Goal: Task Accomplishment & Management: Complete application form

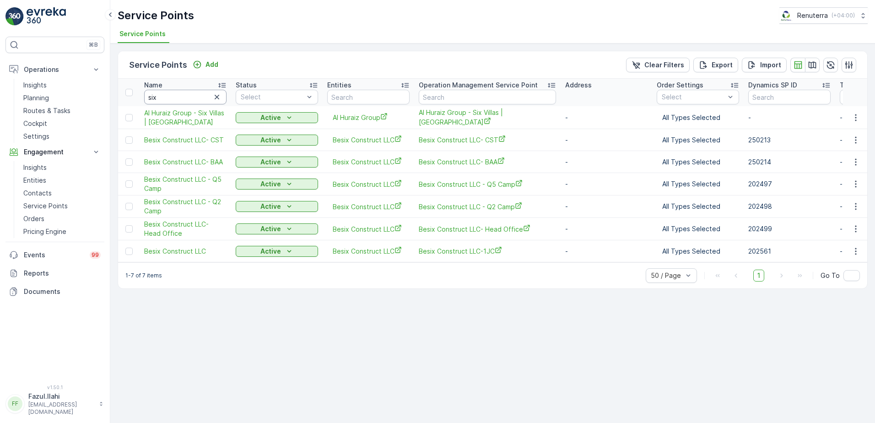
click at [171, 102] on input "six" at bounding box center [185, 97] width 82 height 15
type input "arif"
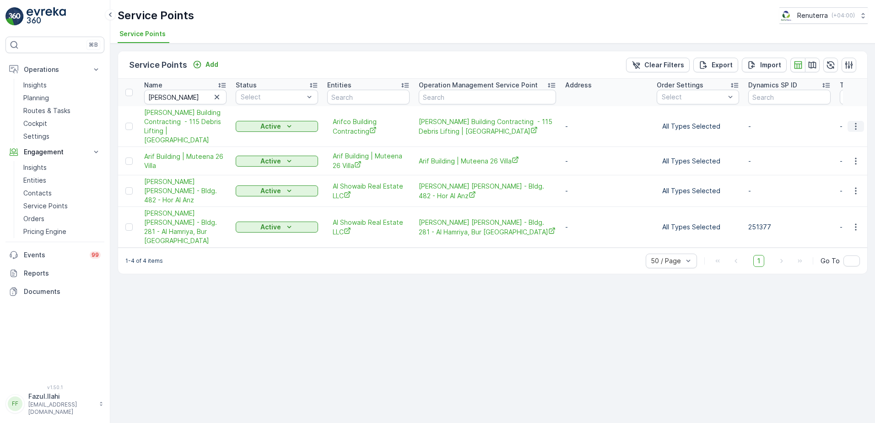
click at [684, 122] on icon "button" at bounding box center [855, 126] width 9 height 9
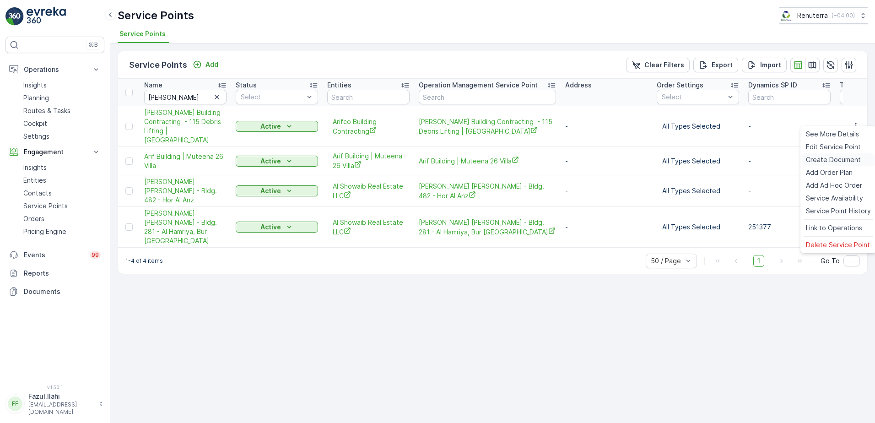
click at [684, 161] on span "Create Document" at bounding box center [832, 159] width 55 height 9
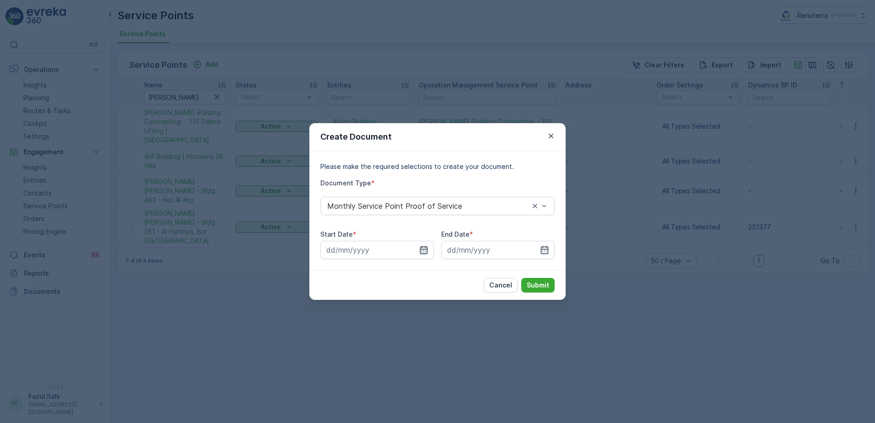
click at [420, 245] on icon "button" at bounding box center [423, 249] width 9 height 9
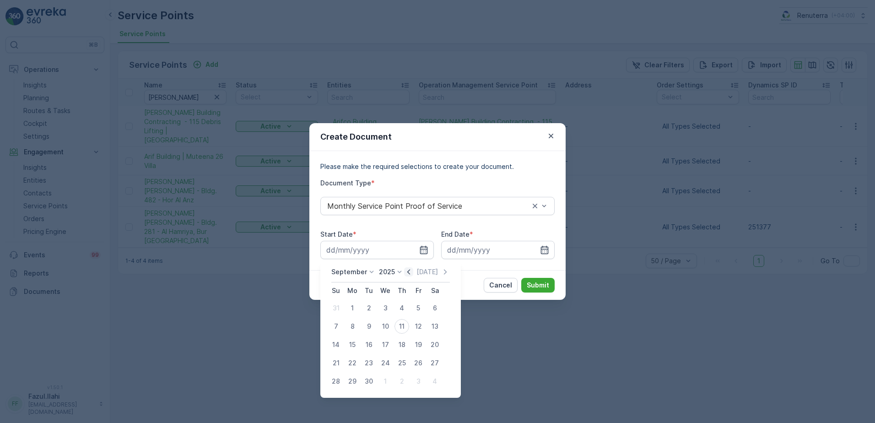
click at [409, 271] on icon "button" at bounding box center [408, 271] width 9 height 9
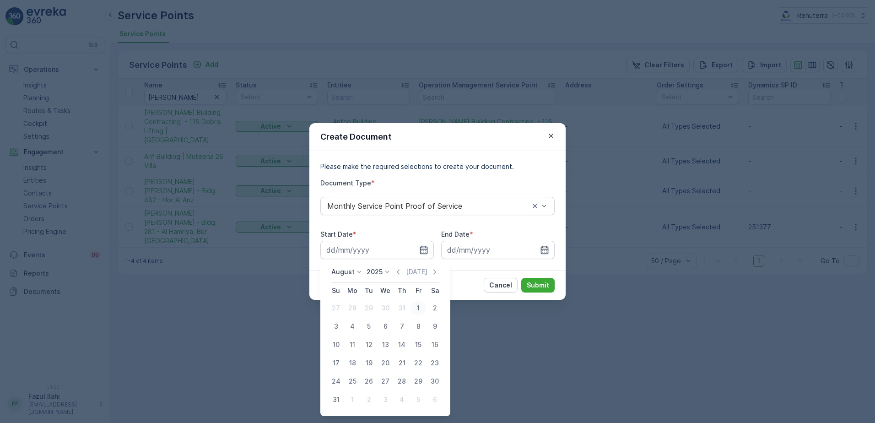
click at [413, 307] on div "1" at bounding box center [418, 307] width 15 height 15
type input "01.08.2025"
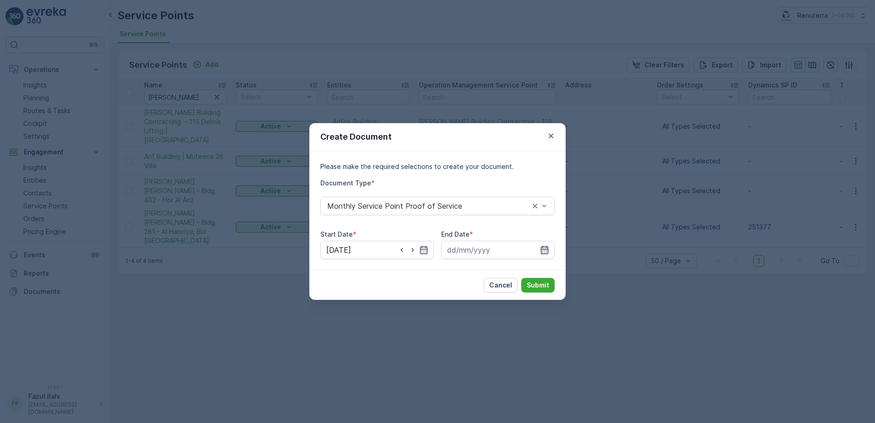
click at [540, 252] on icon "button" at bounding box center [544, 249] width 9 height 9
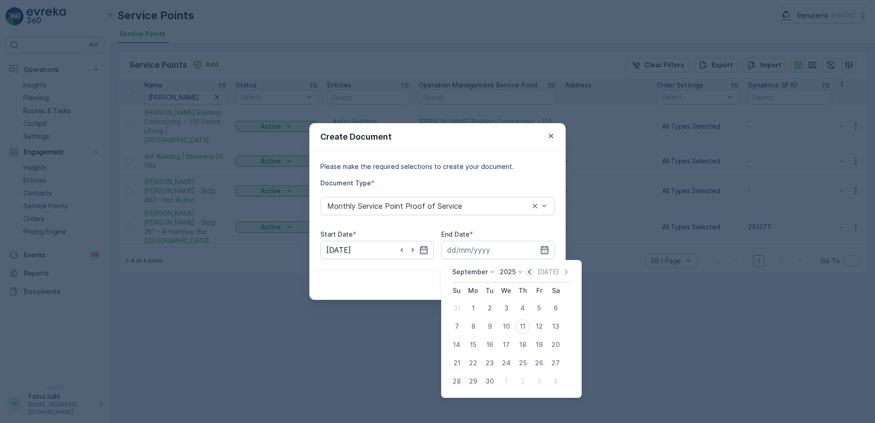
click at [530, 270] on icon "button" at bounding box center [529, 271] width 9 height 9
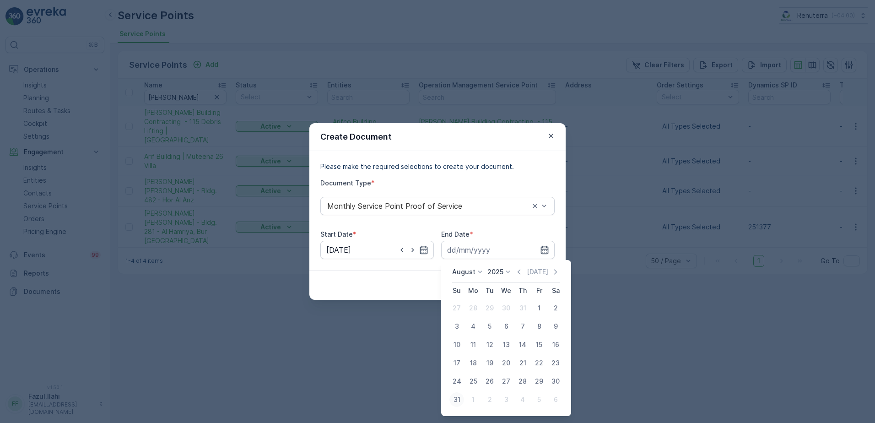
click at [455, 387] on div "31" at bounding box center [456, 399] width 15 height 15
type input "31.08.2025"
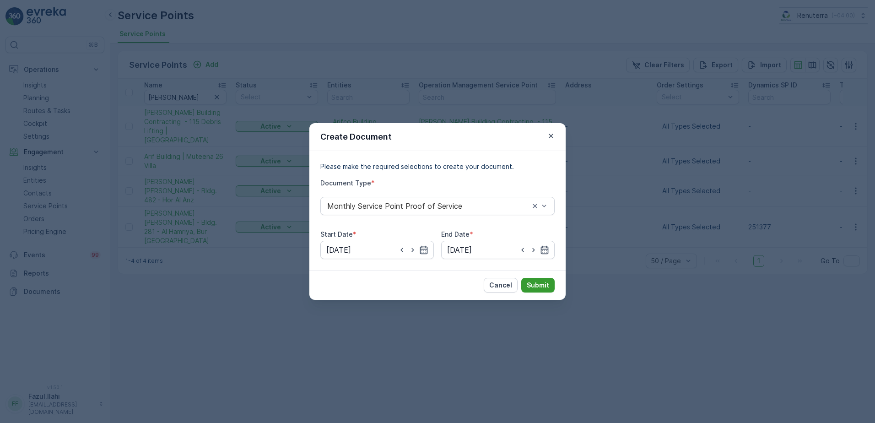
click at [536, 282] on p "Submit" at bounding box center [537, 284] width 22 height 9
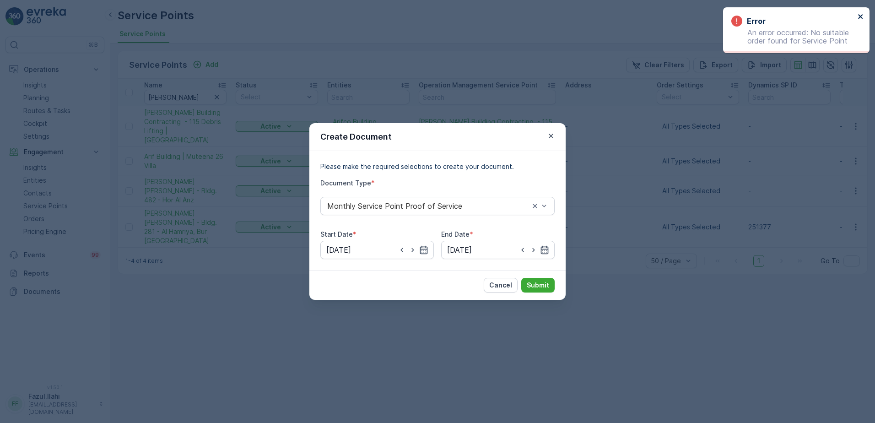
click at [684, 16] on icon "close" at bounding box center [860, 16] width 6 height 7
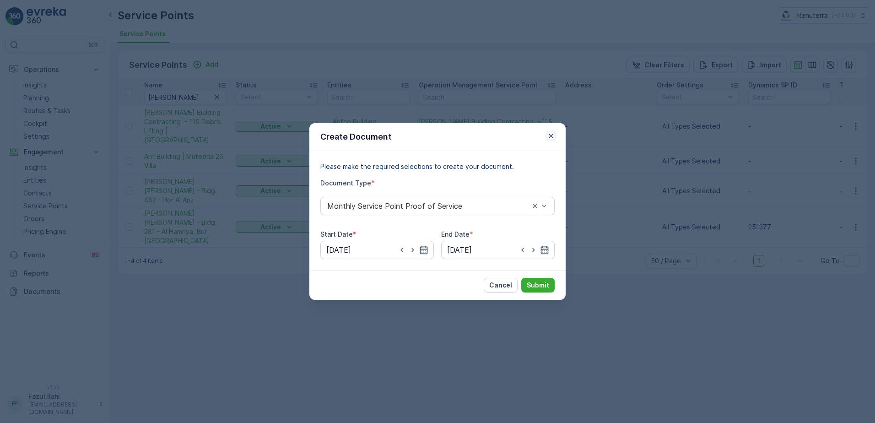
click at [548, 136] on icon "button" at bounding box center [550, 135] width 9 height 9
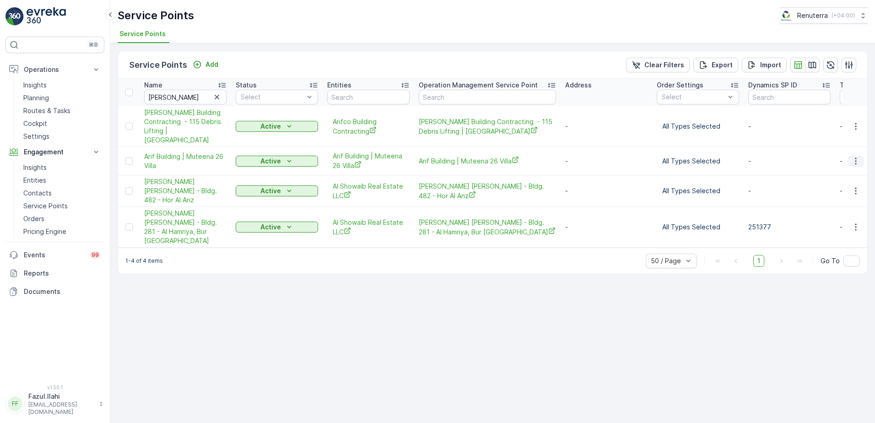
click at [684, 156] on icon "button" at bounding box center [855, 160] width 9 height 9
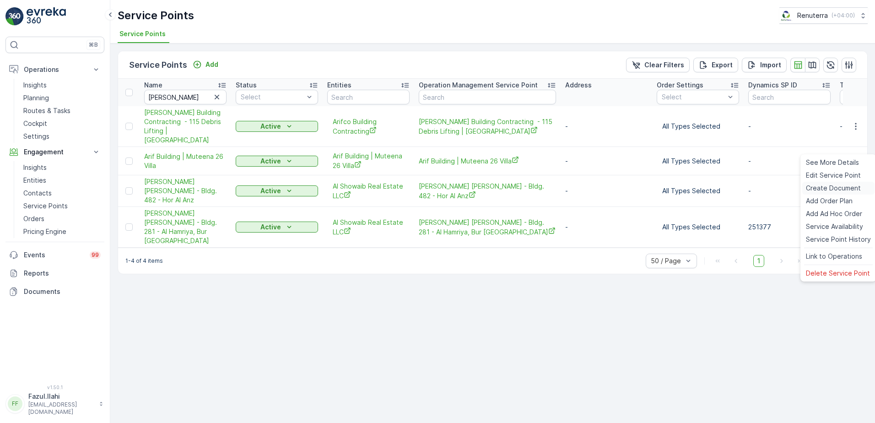
click at [684, 189] on span "Create Document" at bounding box center [832, 187] width 55 height 9
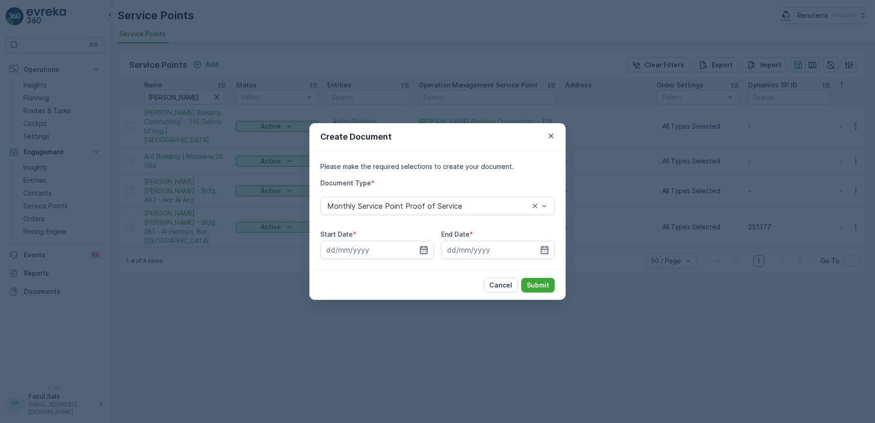
click at [422, 250] on icon "button" at bounding box center [423, 249] width 9 height 9
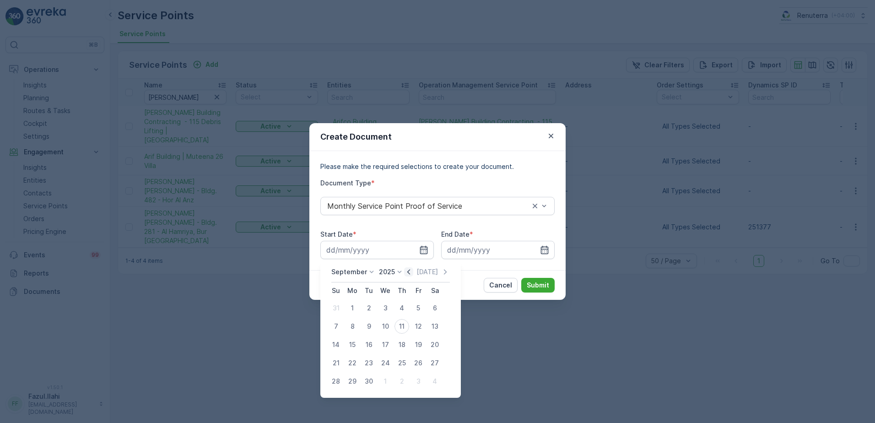
click at [408, 276] on icon "button" at bounding box center [408, 271] width 9 height 9
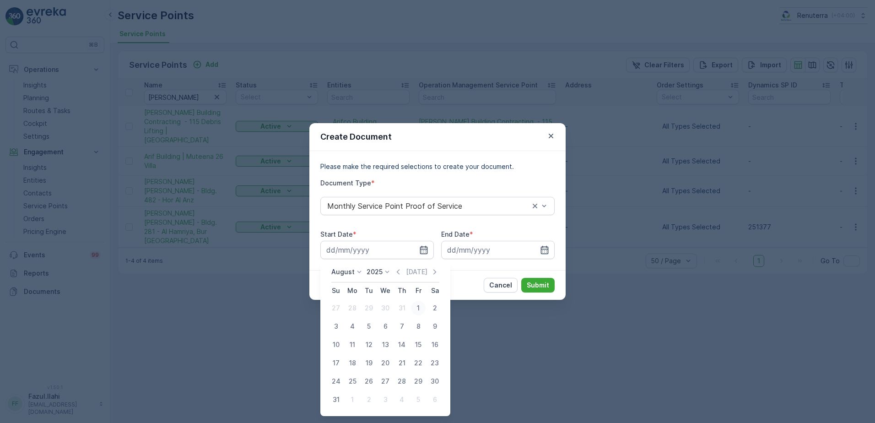
click at [417, 308] on div "1" at bounding box center [418, 307] width 15 height 15
type input "01.08.2025"
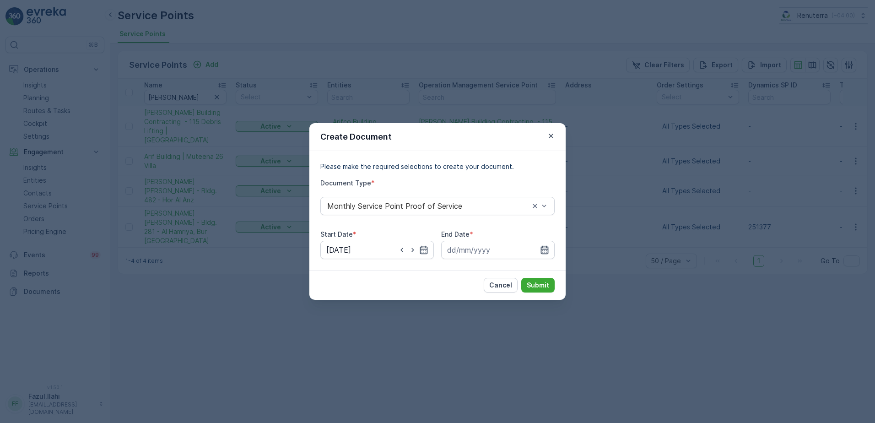
click at [543, 252] on icon "button" at bounding box center [544, 249] width 9 height 9
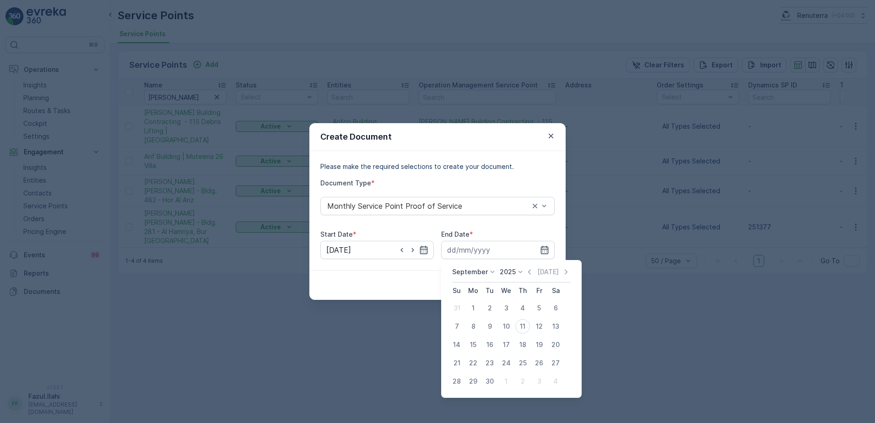
drag, startPoint x: 527, startPoint y: 273, endPoint x: 527, endPoint y: 288, distance: 15.1
click at [528, 273] on icon "button" at bounding box center [529, 271] width 3 height 5
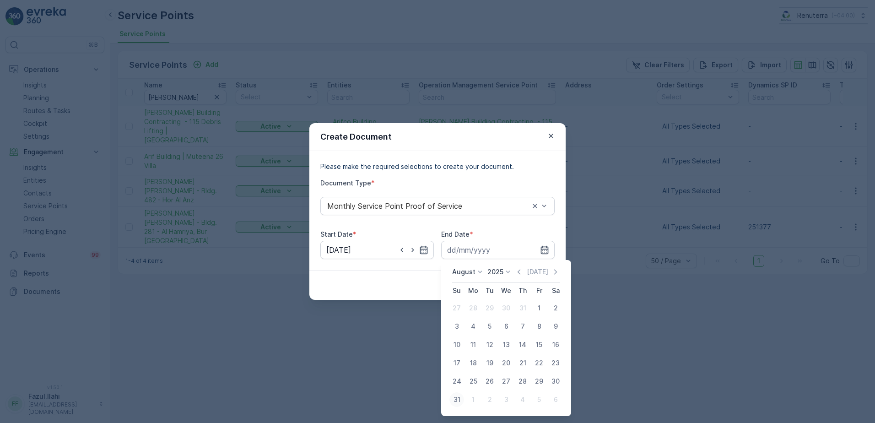
click at [456, 387] on div "31" at bounding box center [456, 399] width 15 height 15
type input "31.08.2025"
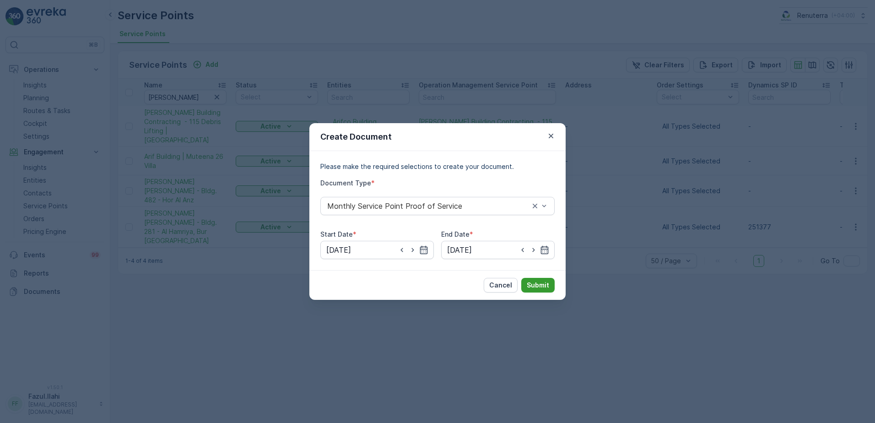
click at [546, 283] on p "Submit" at bounding box center [537, 284] width 22 height 9
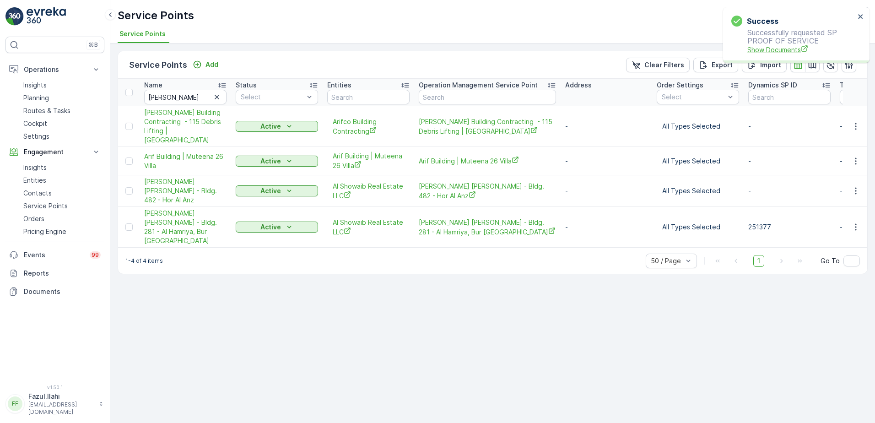
click at [684, 48] on span "Show Documents" at bounding box center [800, 50] width 107 height 10
click at [177, 95] on input "arif" at bounding box center [185, 97] width 82 height 15
type input "awes"
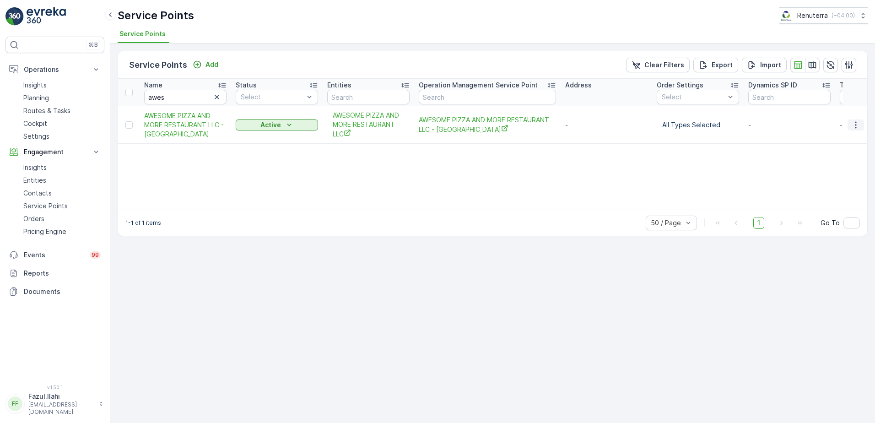
click at [684, 124] on icon "button" at bounding box center [854, 124] width 1 height 7
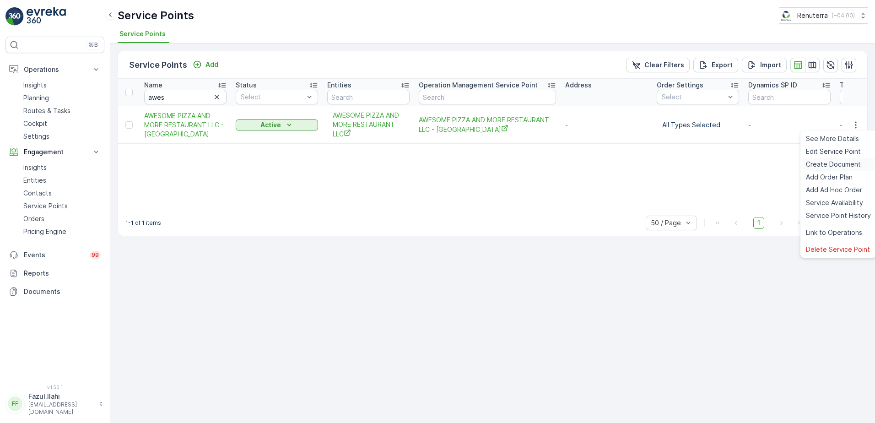
click at [684, 164] on span "Create Document" at bounding box center [832, 164] width 55 height 9
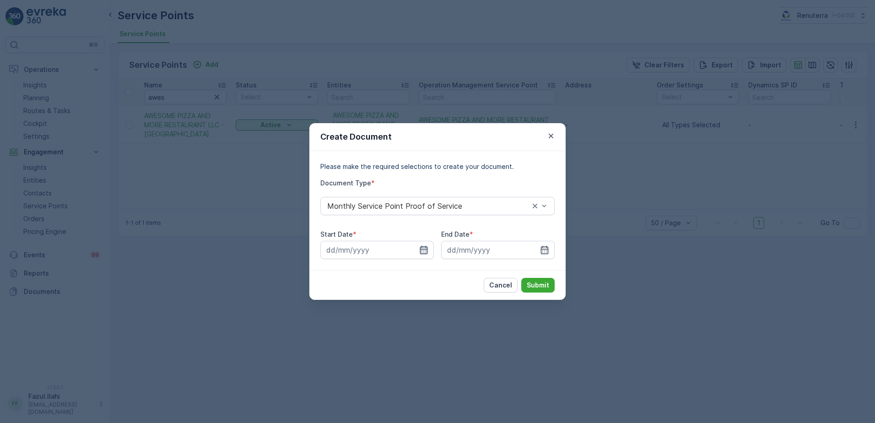
click at [425, 248] on icon "button" at bounding box center [423, 249] width 9 height 9
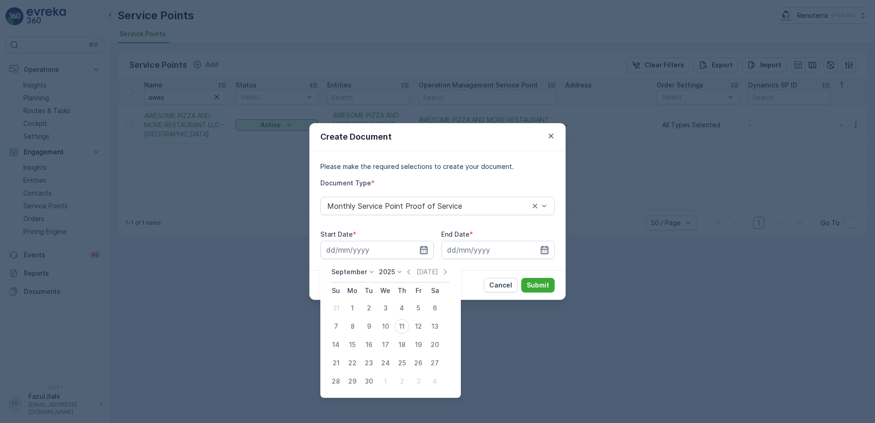
click at [406, 274] on icon "button" at bounding box center [408, 271] width 9 height 9
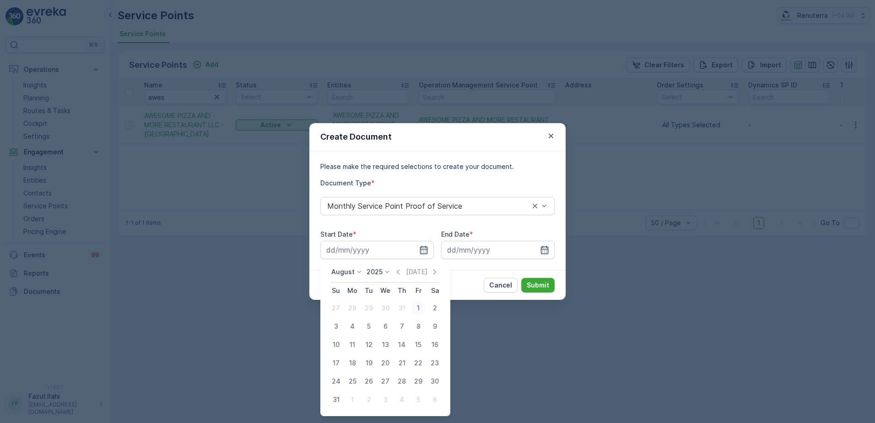
click at [418, 305] on div "1" at bounding box center [418, 307] width 15 height 15
type input "01.08.2025"
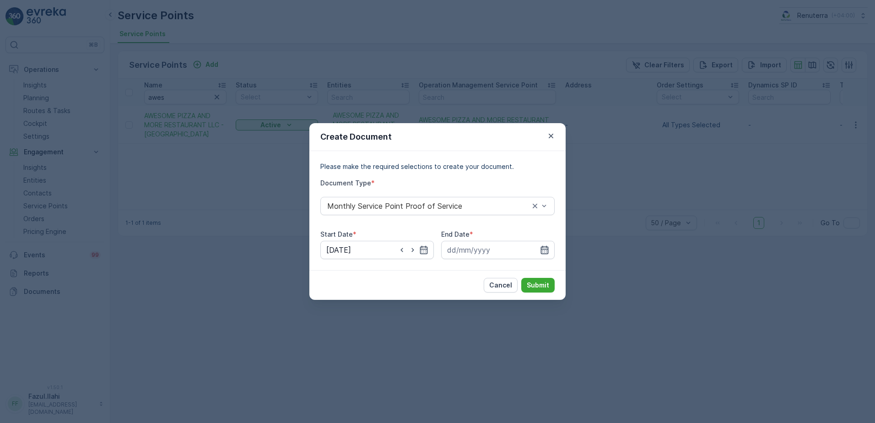
click at [545, 252] on icon "button" at bounding box center [544, 249] width 9 height 9
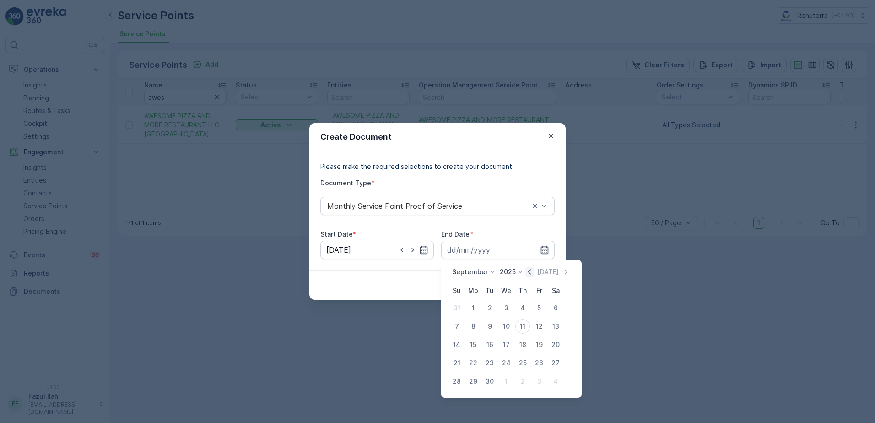
click at [528, 273] on icon "button" at bounding box center [529, 271] width 3 height 5
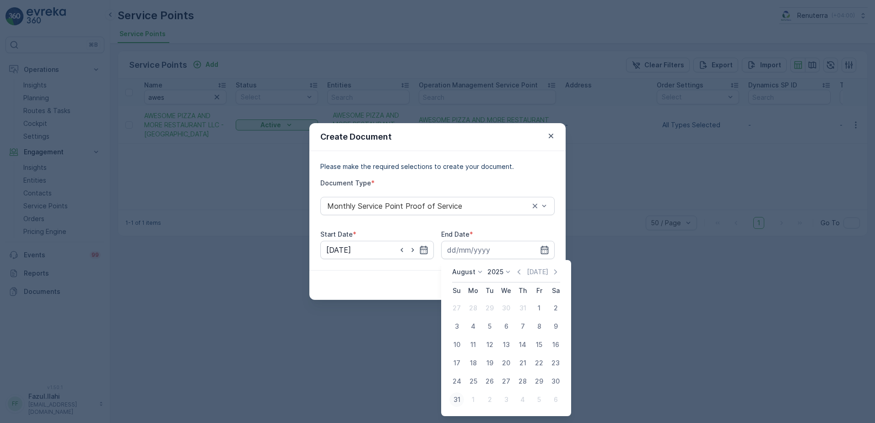
click at [457, 387] on div "31" at bounding box center [456, 399] width 15 height 15
type input "31.08.2025"
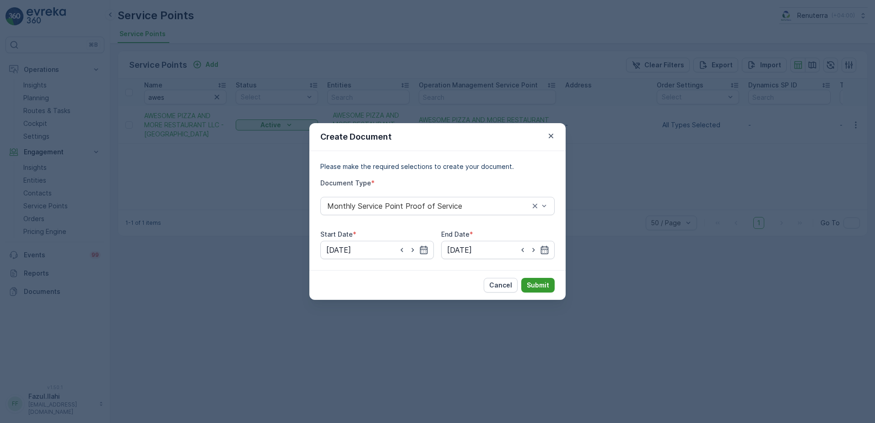
click at [542, 279] on button "Submit" at bounding box center [537, 285] width 33 height 15
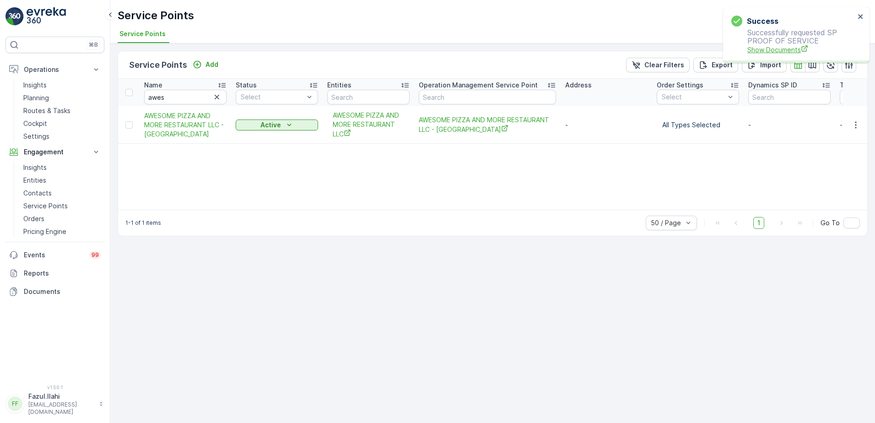
click at [684, 48] on span "Show Documents" at bounding box center [800, 50] width 107 height 10
drag, startPoint x: 38, startPoint y: 292, endPoint x: 42, endPoint y: 299, distance: 7.6
click at [38, 292] on p "Documents" at bounding box center [62, 291] width 77 height 9
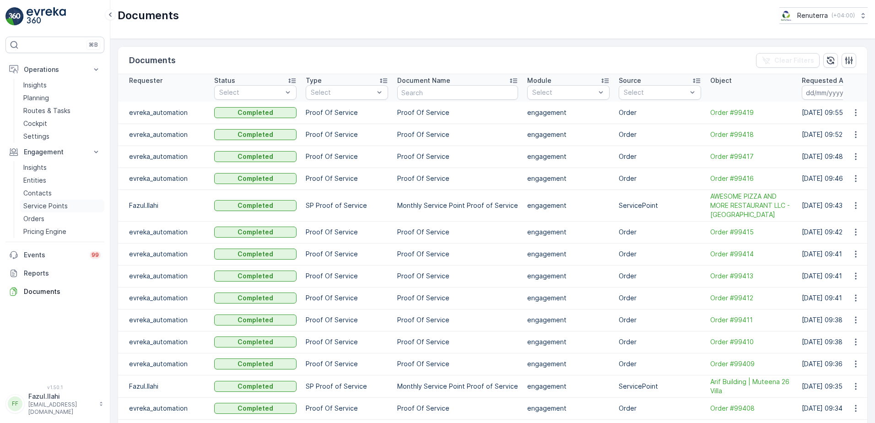
click at [45, 204] on p "Service Points" at bounding box center [45, 205] width 44 height 9
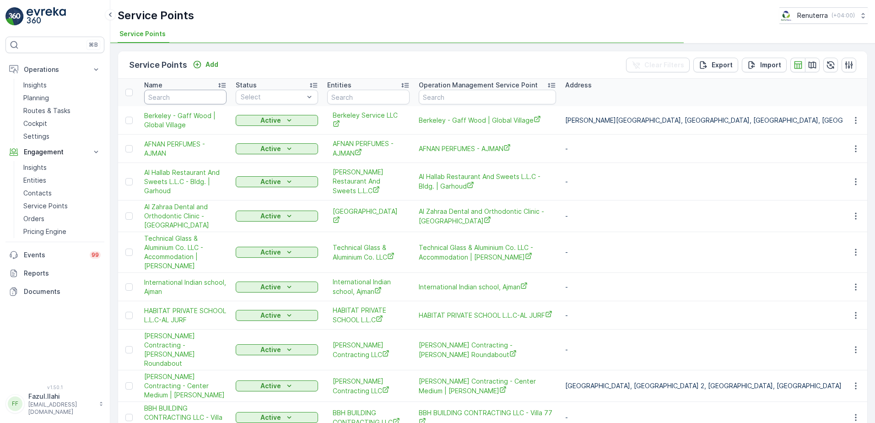
click at [170, 100] on input "text" at bounding box center [185, 97] width 82 height 15
type input "ba"
click at [170, 100] on input "ba" at bounding box center [185, 97] width 82 height 15
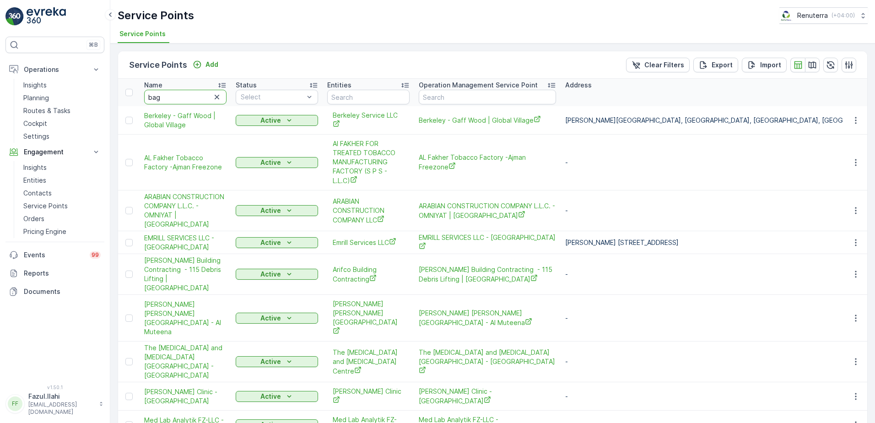
type input "bagh"
click at [170, 100] on input "bagh" at bounding box center [185, 97] width 82 height 15
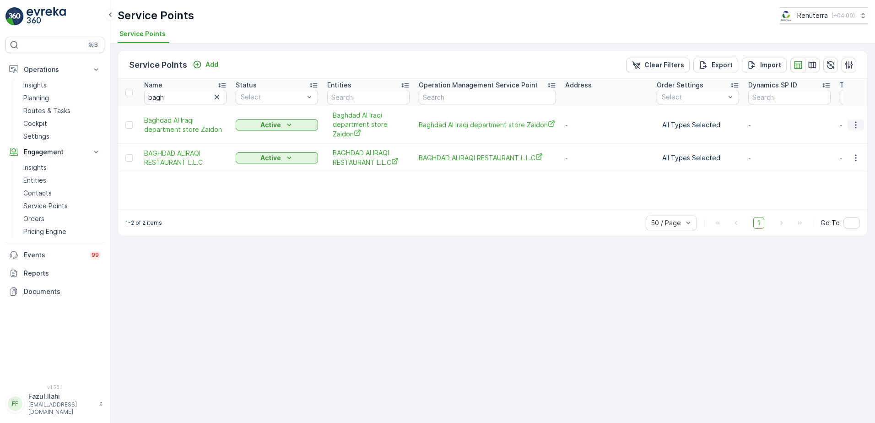
click at [684, 127] on icon "button" at bounding box center [855, 124] width 9 height 9
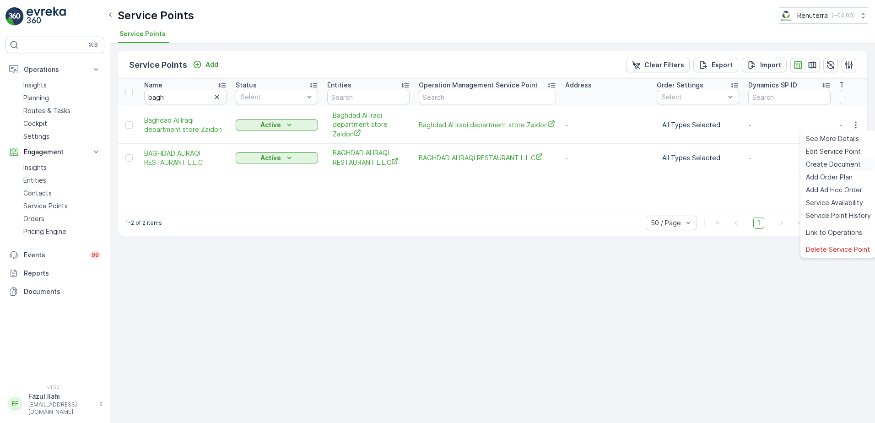
click at [684, 167] on span "Create Document" at bounding box center [832, 164] width 55 height 9
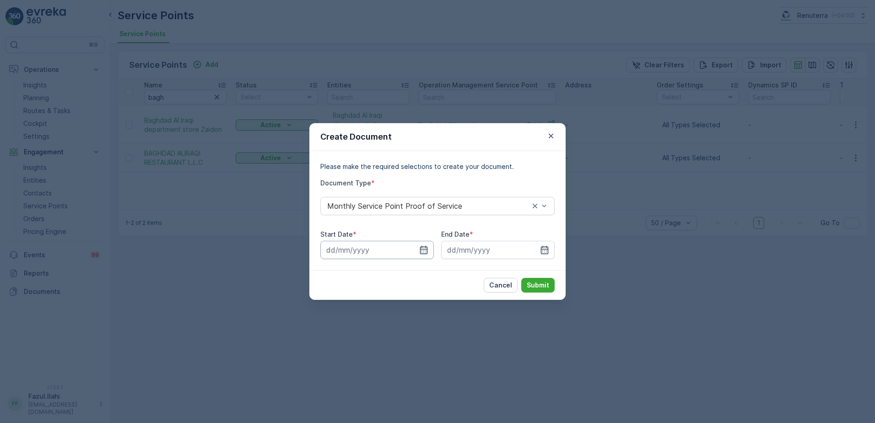
click at [416, 247] on input at bounding box center [376, 250] width 113 height 18
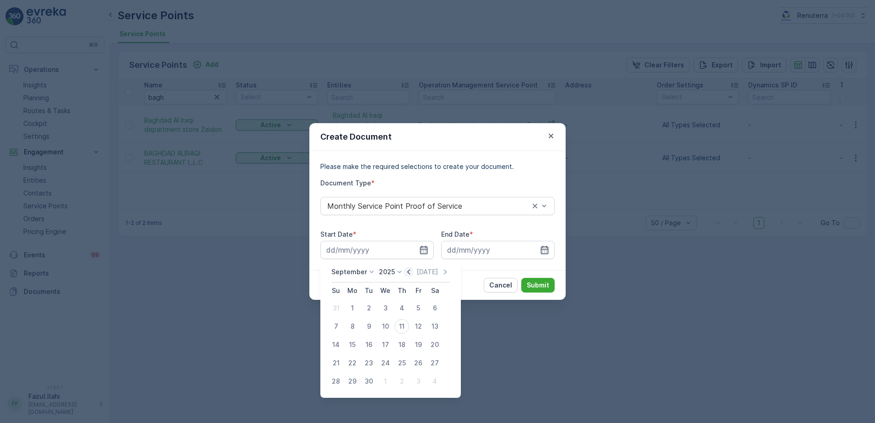
click at [408, 274] on icon "button" at bounding box center [408, 271] width 9 height 9
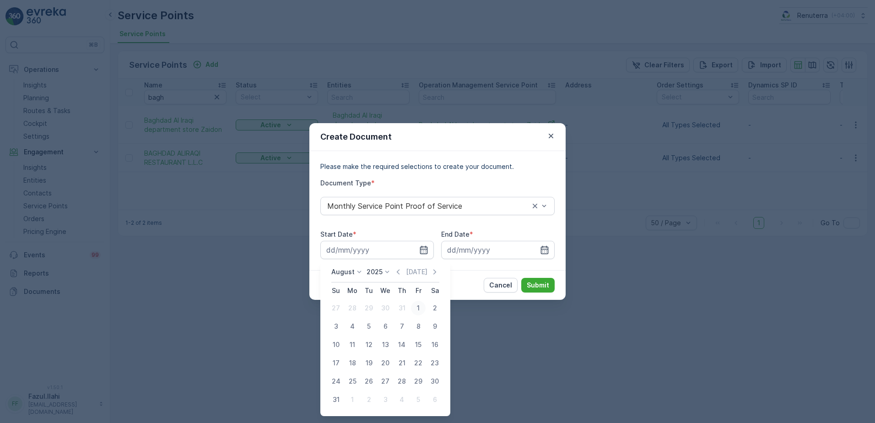
click at [420, 306] on div "1" at bounding box center [418, 307] width 15 height 15
type input "01.08.2025"
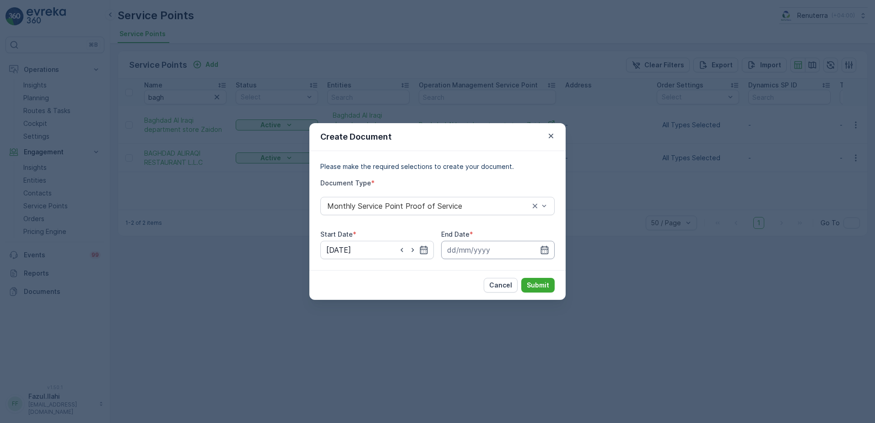
click at [539, 249] on input at bounding box center [497, 250] width 113 height 18
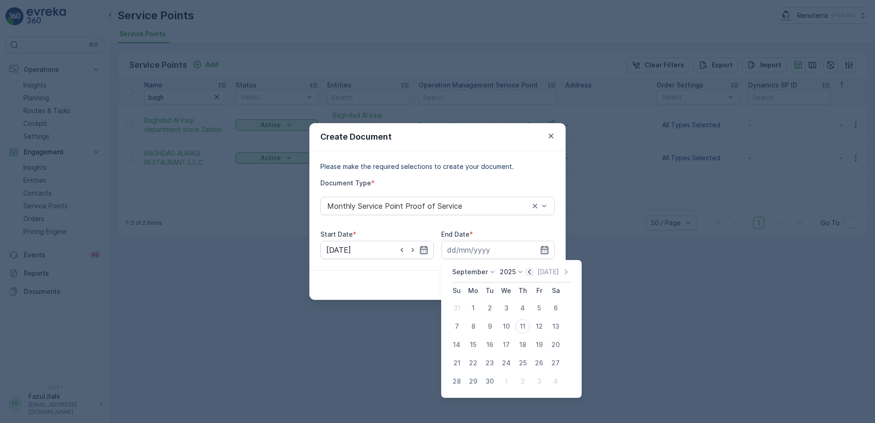
click at [526, 275] on icon "button" at bounding box center [529, 271] width 9 height 9
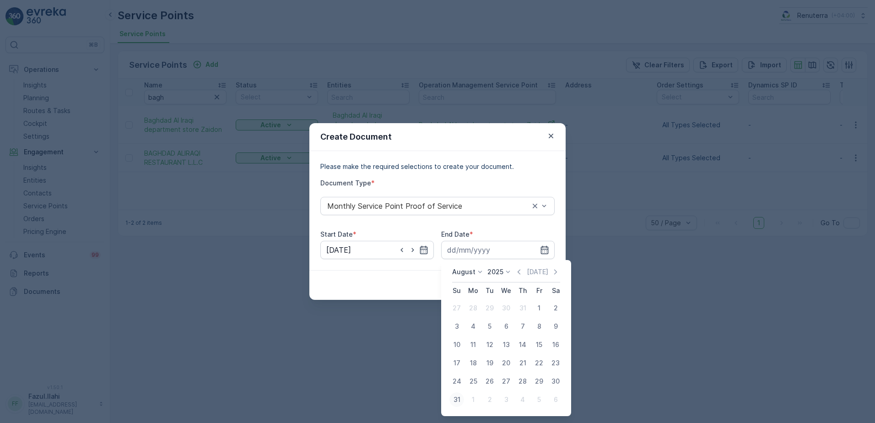
click at [457, 387] on div "31" at bounding box center [456, 399] width 15 height 15
type input "31.08.2025"
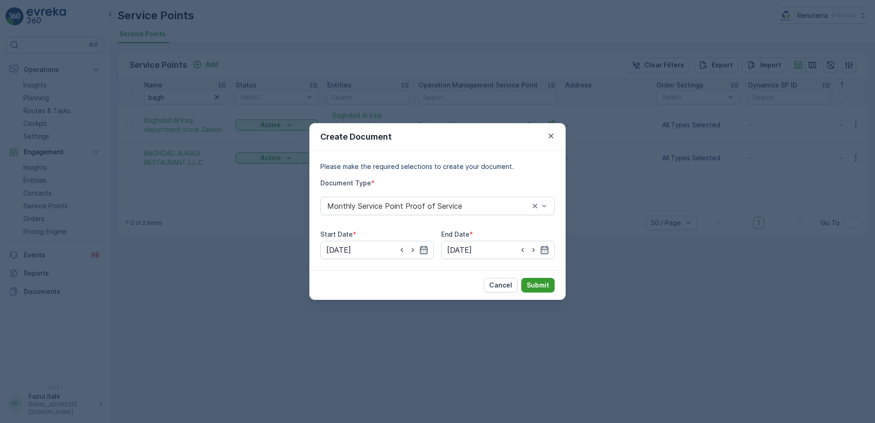
click at [531, 279] on button "Submit" at bounding box center [537, 285] width 33 height 15
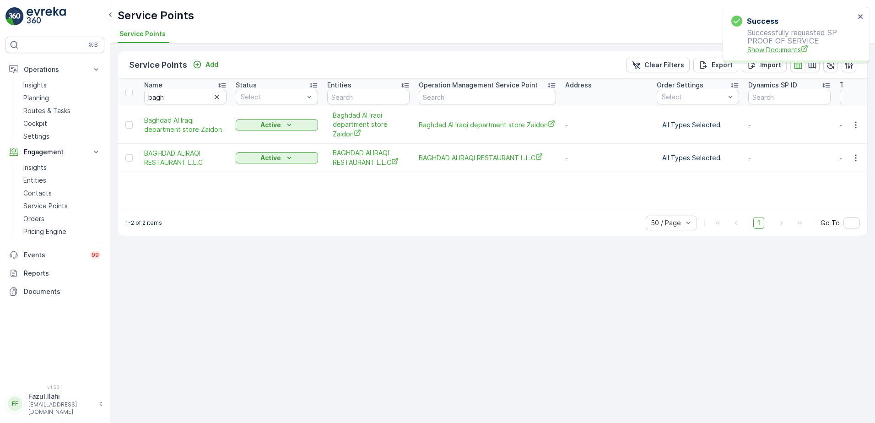
click at [684, 49] on span "Show Documents" at bounding box center [800, 50] width 107 height 10
click at [684, 158] on icon "button" at bounding box center [855, 157] width 9 height 9
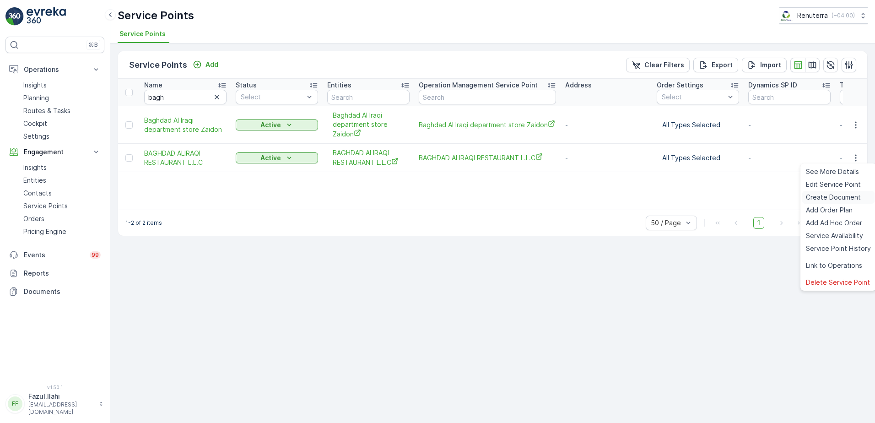
click at [684, 197] on span "Create Document" at bounding box center [832, 197] width 55 height 9
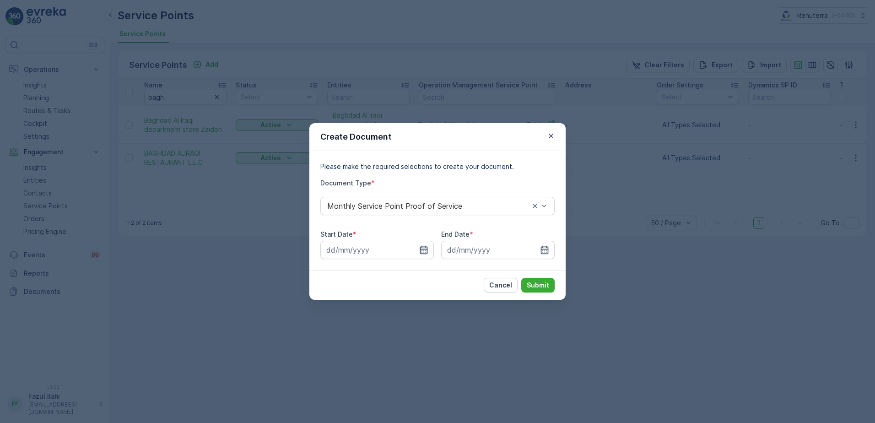
click at [427, 252] on icon "button" at bounding box center [424, 250] width 8 height 8
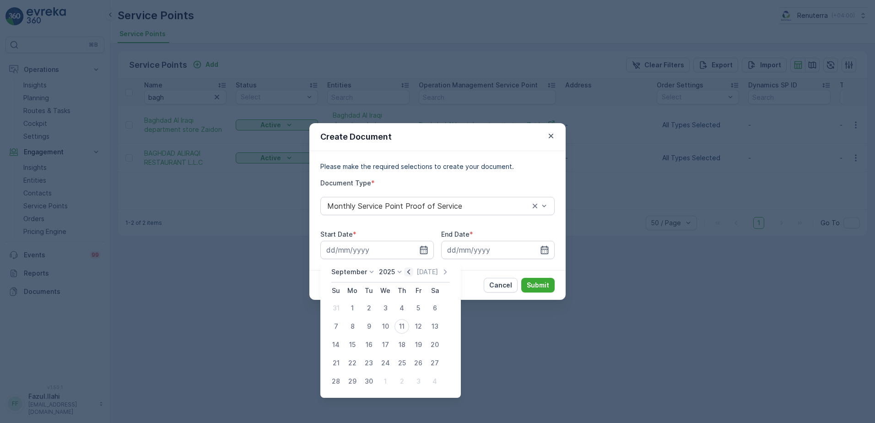
click at [407, 272] on icon "button" at bounding box center [408, 271] width 9 height 9
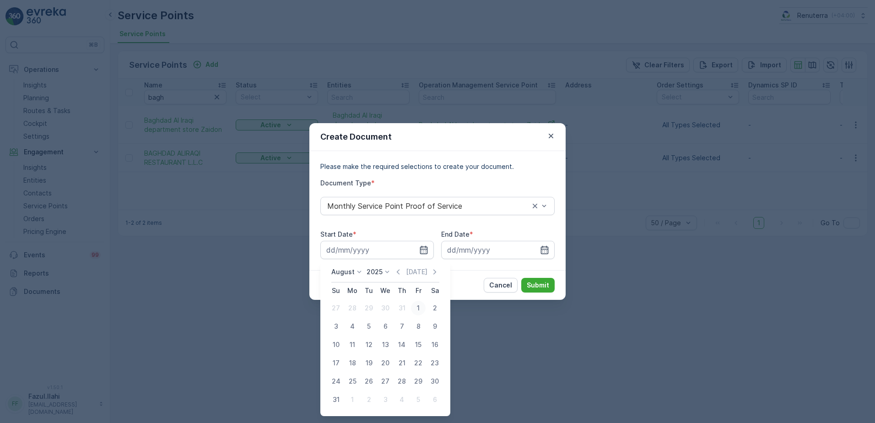
click at [421, 308] on div "1" at bounding box center [418, 307] width 15 height 15
type input "01.08.2025"
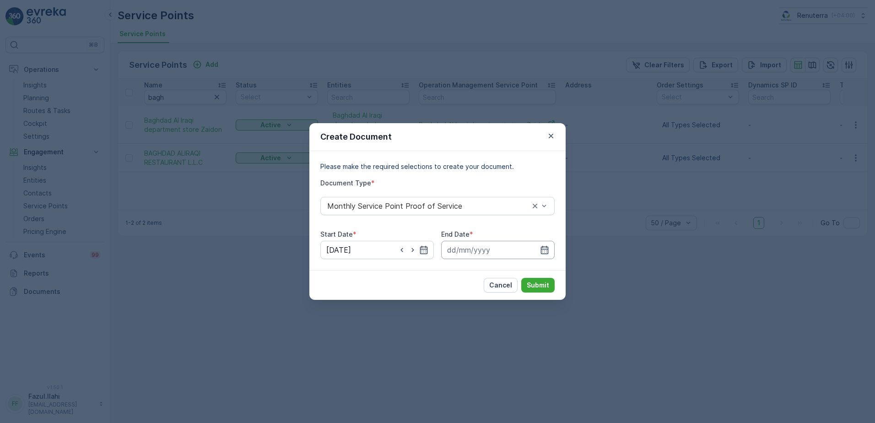
click at [531, 252] on input at bounding box center [497, 250] width 113 height 18
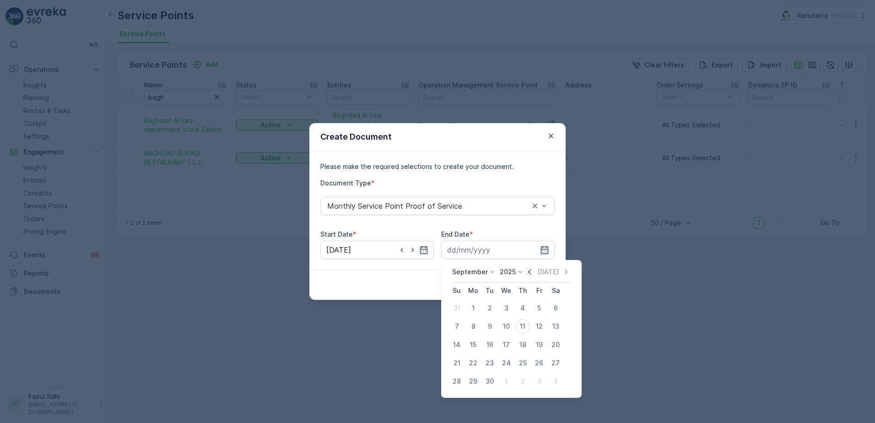
click at [525, 274] on icon "button" at bounding box center [529, 271] width 9 height 9
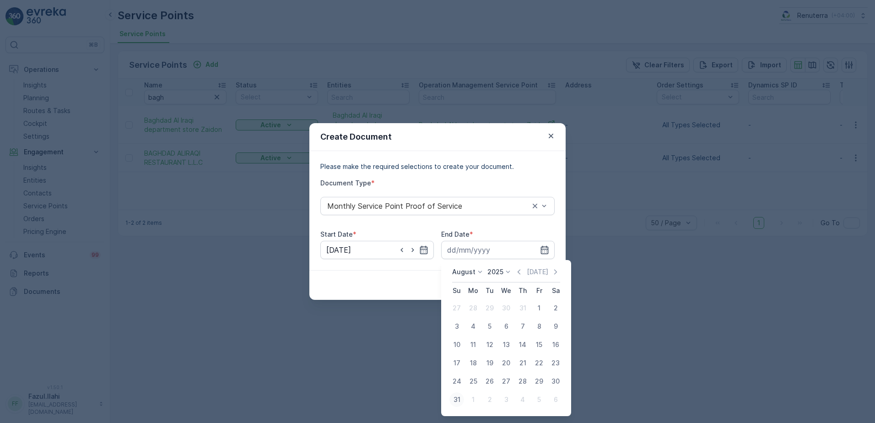
click at [456, 387] on div "31" at bounding box center [456, 399] width 15 height 15
type input "31.08.2025"
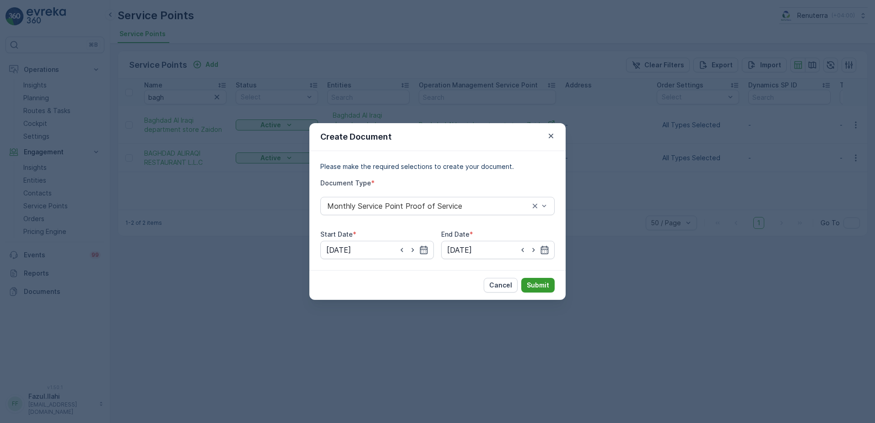
click at [539, 285] on p "Submit" at bounding box center [537, 284] width 22 height 9
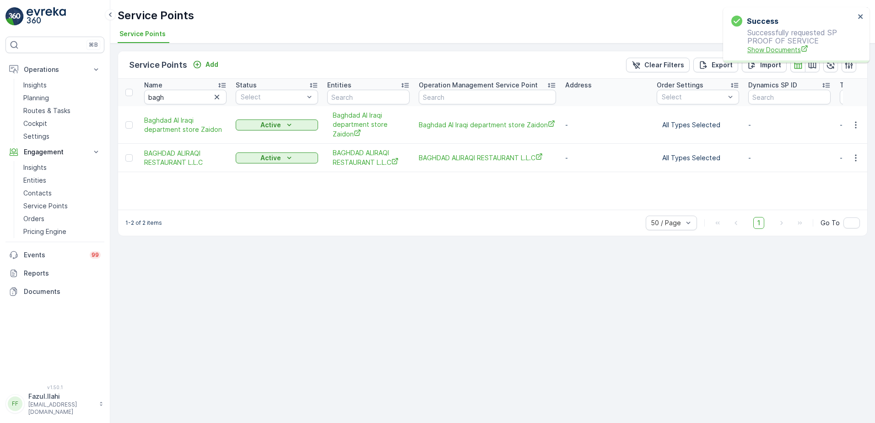
click at [684, 45] on span "Show Documents" at bounding box center [800, 50] width 107 height 10
click at [173, 99] on input "bagh" at bounding box center [185, 97] width 82 height 15
type input "barr"
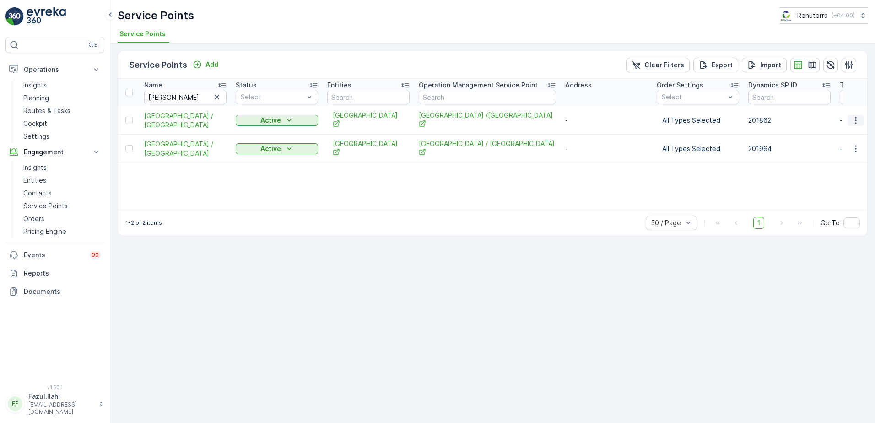
click at [684, 118] on icon "button" at bounding box center [854, 120] width 1 height 7
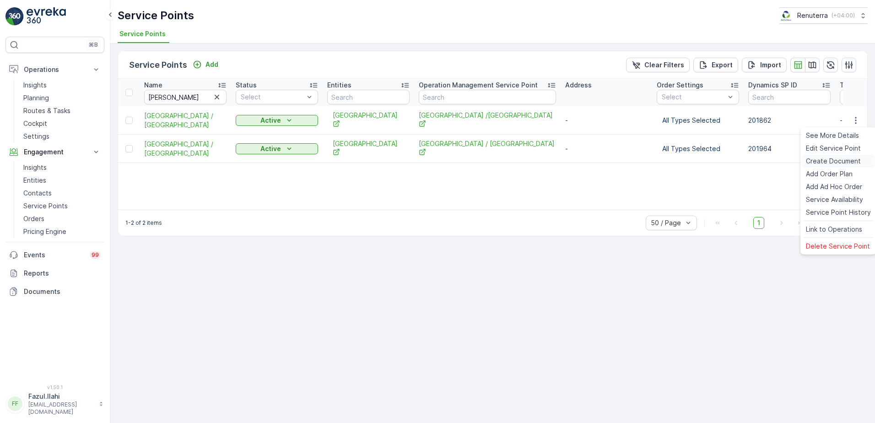
click at [684, 157] on span "Create Document" at bounding box center [832, 160] width 55 height 9
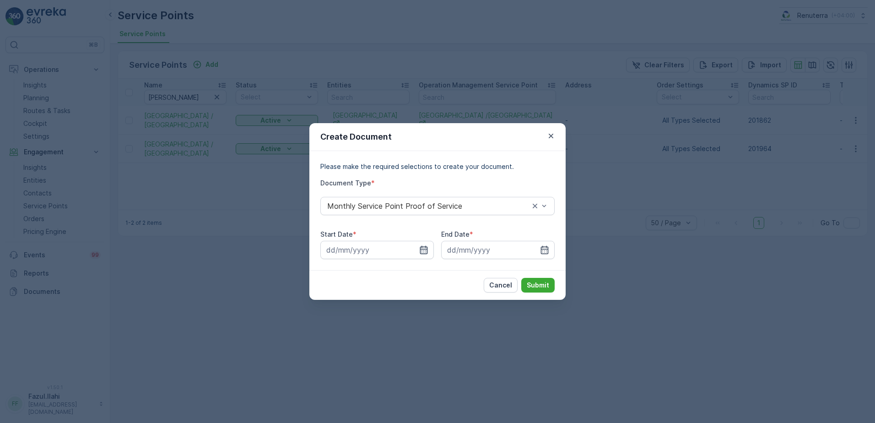
click at [421, 249] on icon "button" at bounding box center [424, 250] width 8 height 8
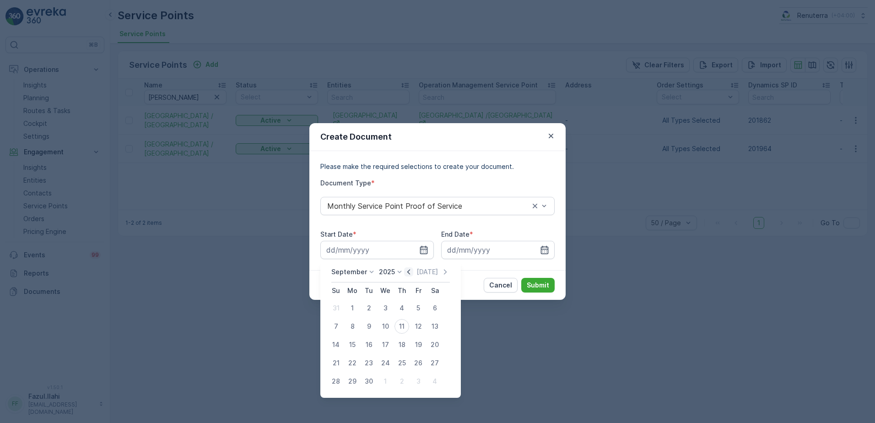
click at [405, 273] on icon "button" at bounding box center [408, 271] width 9 height 9
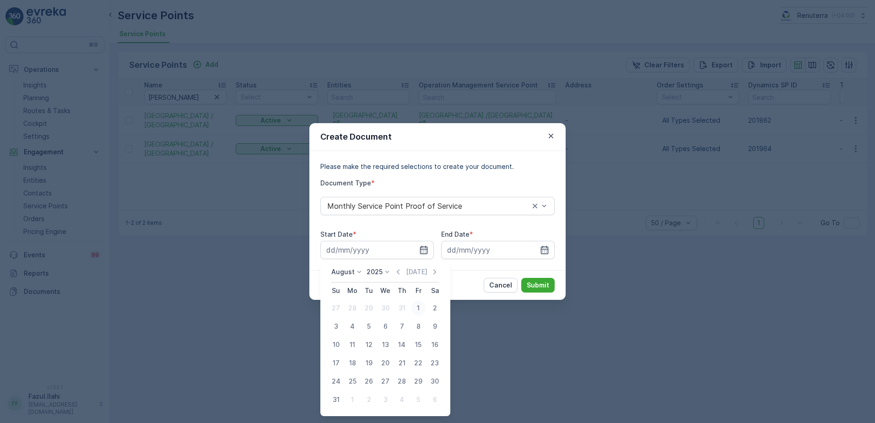
click at [415, 311] on div "1" at bounding box center [418, 307] width 15 height 15
type input "01.08.2025"
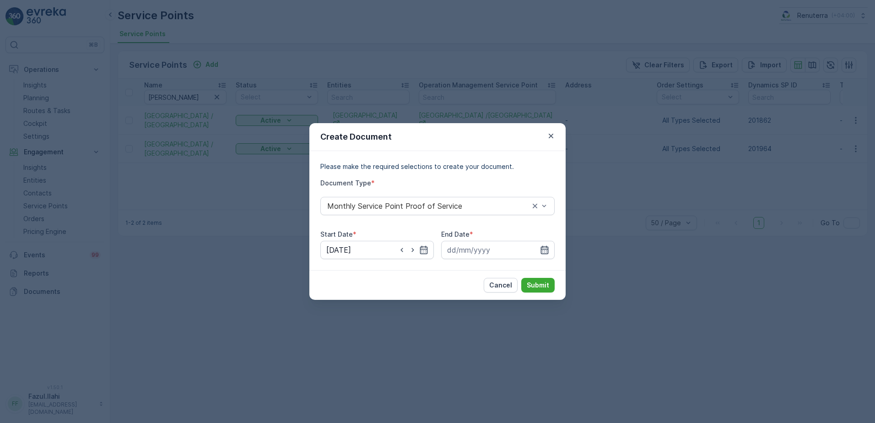
click at [548, 250] on icon "button" at bounding box center [544, 249] width 9 height 9
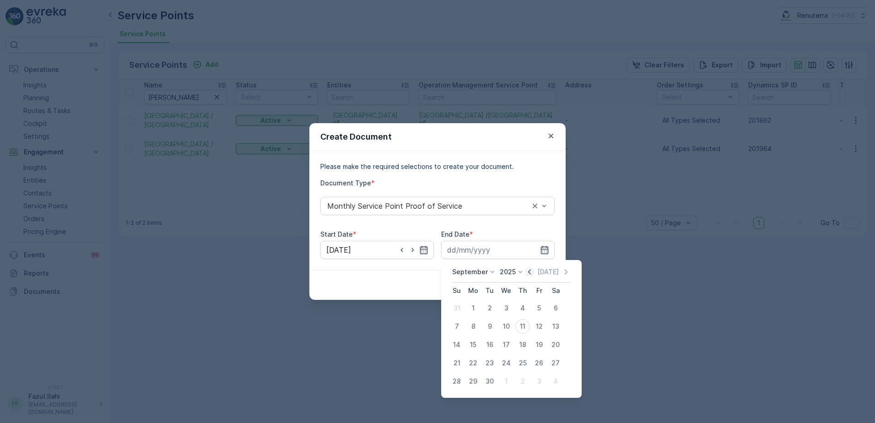
click at [530, 270] on icon "button" at bounding box center [529, 271] width 9 height 9
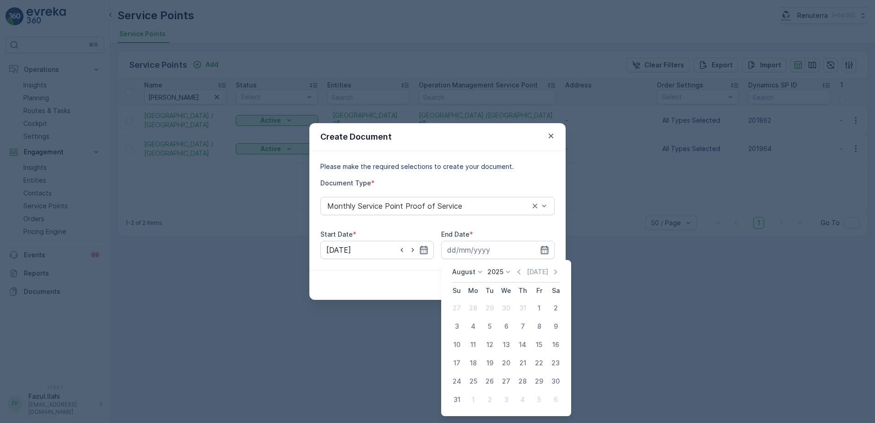
drag, startPoint x: 454, startPoint y: 396, endPoint x: 457, endPoint y: 390, distance: 7.0
click at [457, 387] on tbody "27 28 29 30 31 1 2 3 4 5 6 7 8 9 10 11 12 13 14 15 16 17 18 19 20 21 22 23 24 2…" at bounding box center [505, 354] width 115 height 110
click at [457, 387] on div "31" at bounding box center [456, 399] width 15 height 15
type input "31.08.2025"
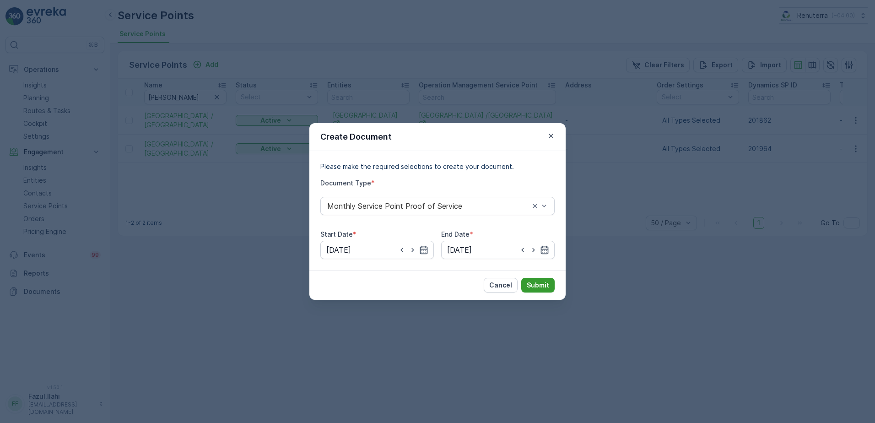
click at [538, 286] on p "Submit" at bounding box center [537, 284] width 22 height 9
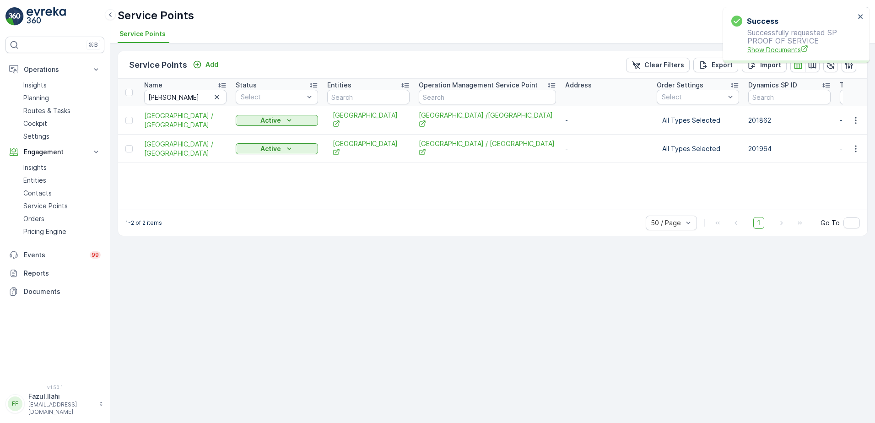
click at [684, 49] on span "Show Documents" at bounding box center [800, 50] width 107 height 10
click at [684, 152] on icon "button" at bounding box center [855, 148] width 9 height 9
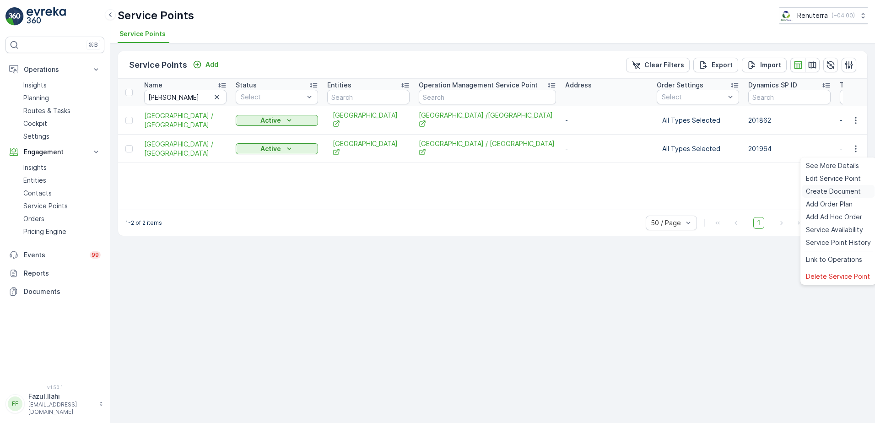
click at [684, 193] on span "Create Document" at bounding box center [832, 191] width 55 height 9
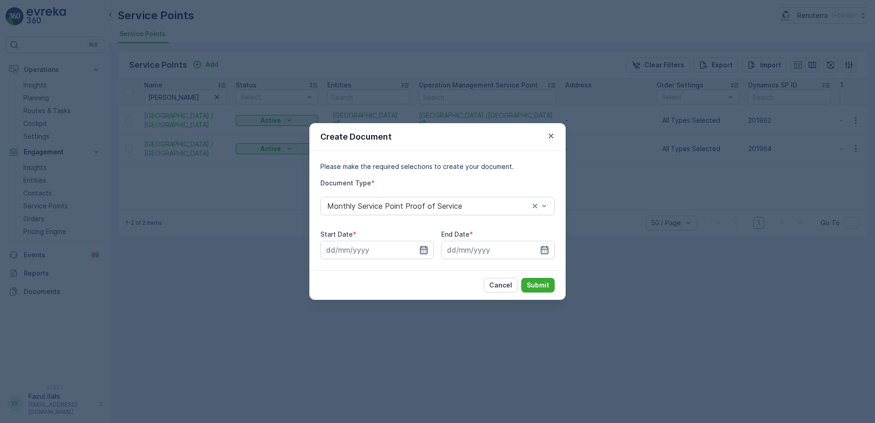
click at [422, 250] on icon "button" at bounding box center [423, 249] width 9 height 9
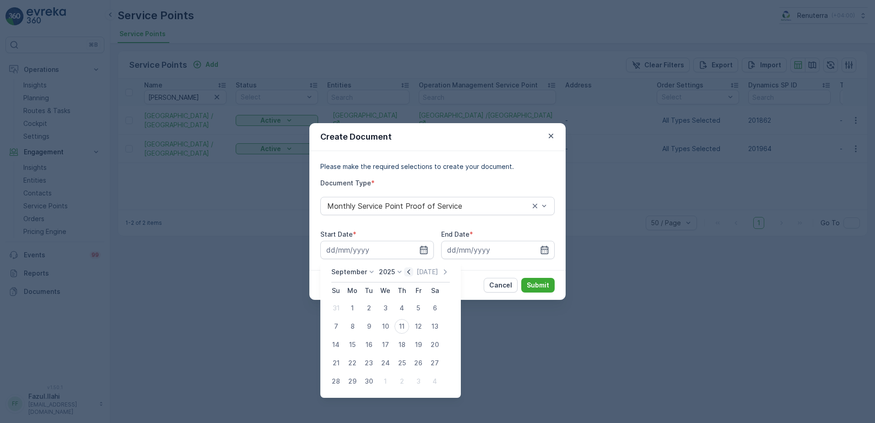
click at [408, 271] on icon "button" at bounding box center [408, 271] width 9 height 9
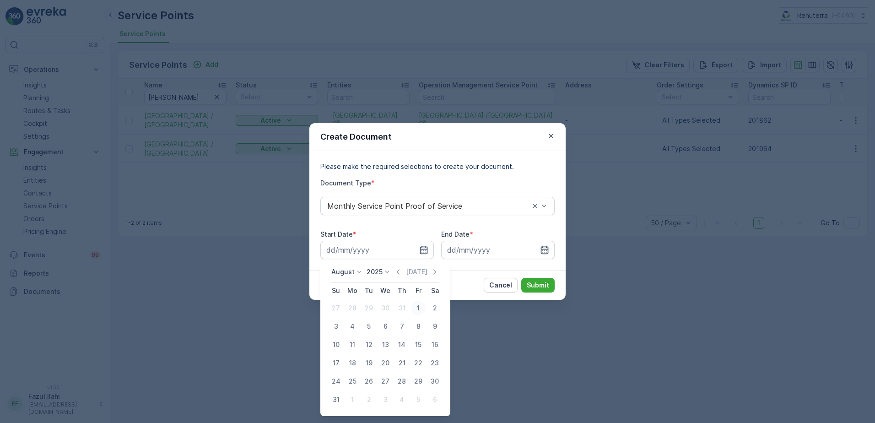
click at [418, 308] on div "1" at bounding box center [418, 307] width 15 height 15
type input "01.08.2025"
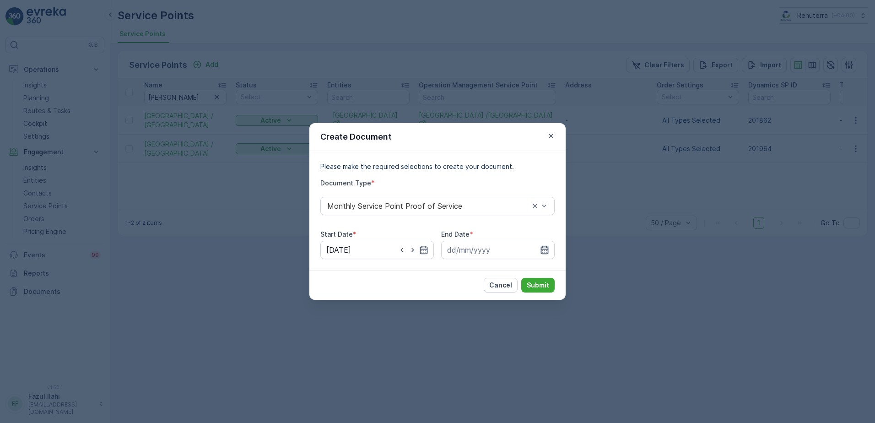
click at [540, 252] on icon "button" at bounding box center [544, 249] width 9 height 9
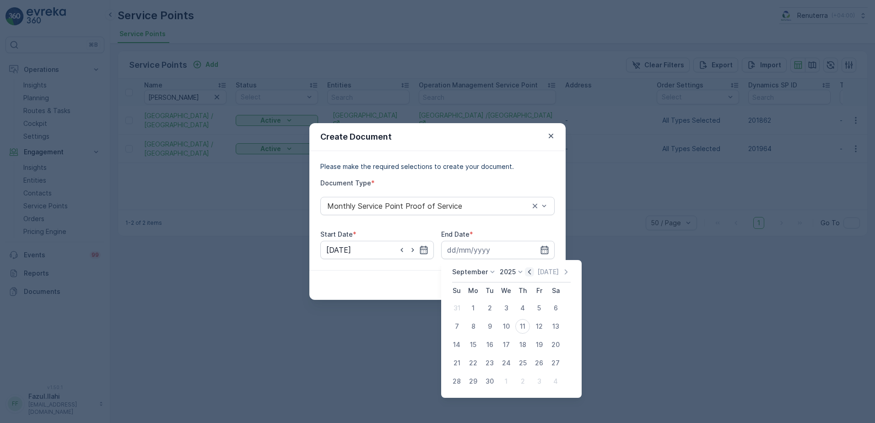
click at [529, 274] on icon "button" at bounding box center [529, 271] width 3 height 5
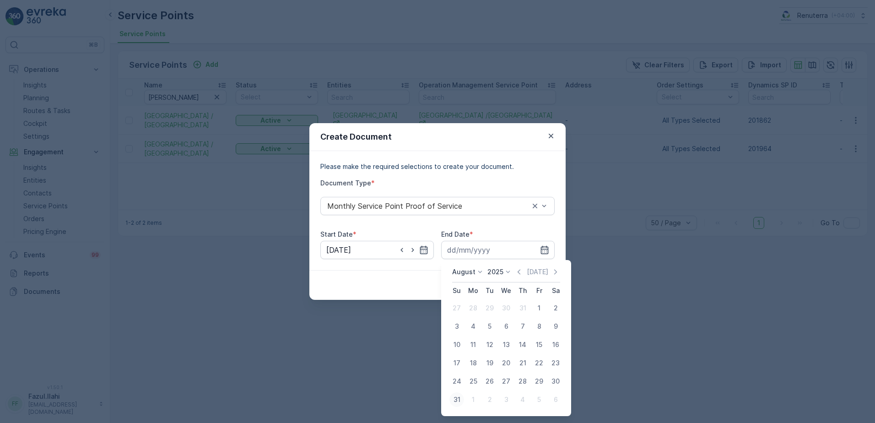
click at [457, 387] on div "31" at bounding box center [456, 399] width 15 height 15
type input "31.08.2025"
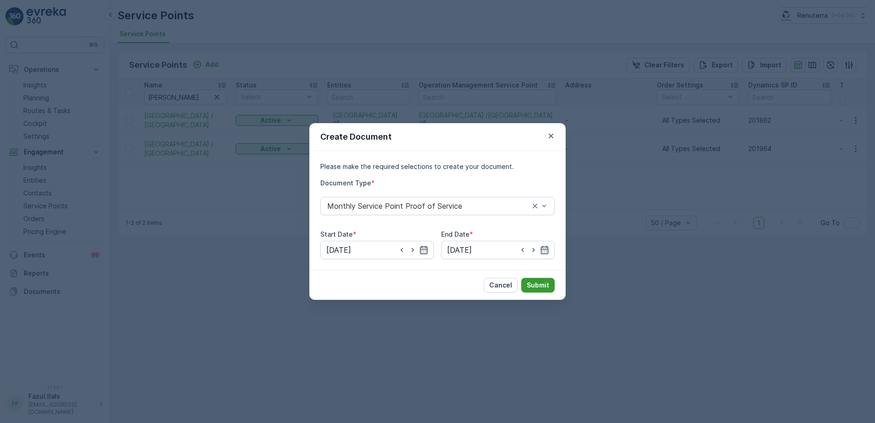
click at [539, 285] on p "Submit" at bounding box center [537, 284] width 22 height 9
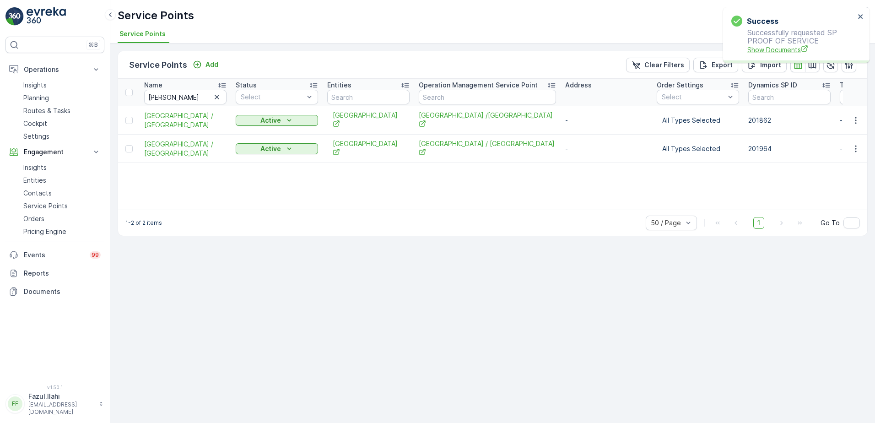
click at [684, 47] on span "Show Documents" at bounding box center [800, 50] width 107 height 10
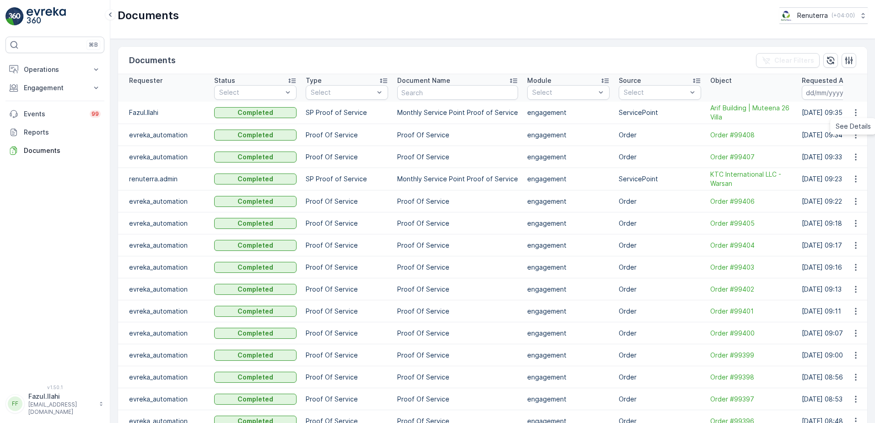
click at [851, 112] on icon "button" at bounding box center [855, 112] width 9 height 9
click at [851, 125] on span "See Details" at bounding box center [852, 126] width 35 height 9
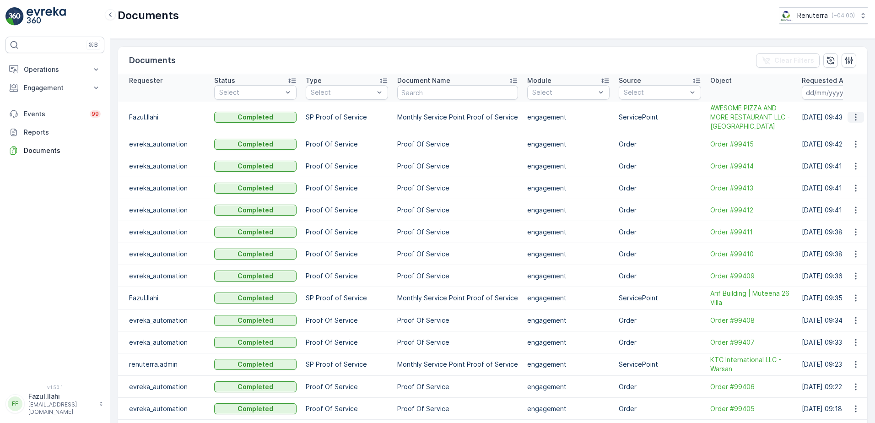
click at [854, 114] on icon "button" at bounding box center [855, 117] width 9 height 9
click at [852, 134] on span "See Details" at bounding box center [852, 130] width 35 height 9
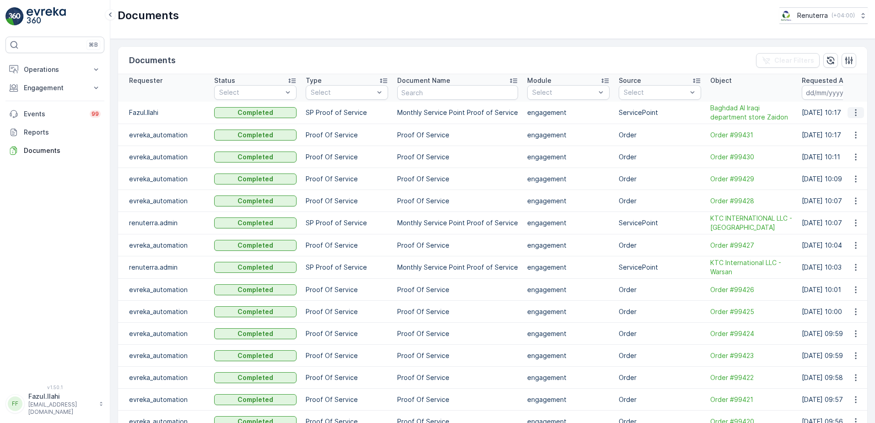
click at [853, 111] on icon "button" at bounding box center [855, 112] width 9 height 9
click at [850, 123] on span "See Details" at bounding box center [852, 126] width 35 height 9
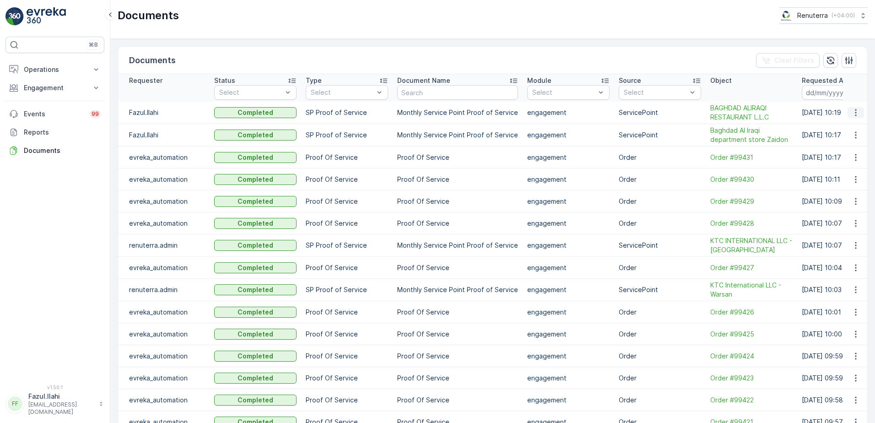
click at [851, 110] on icon "button" at bounding box center [855, 112] width 9 height 9
click at [839, 127] on span "See Details" at bounding box center [852, 126] width 35 height 9
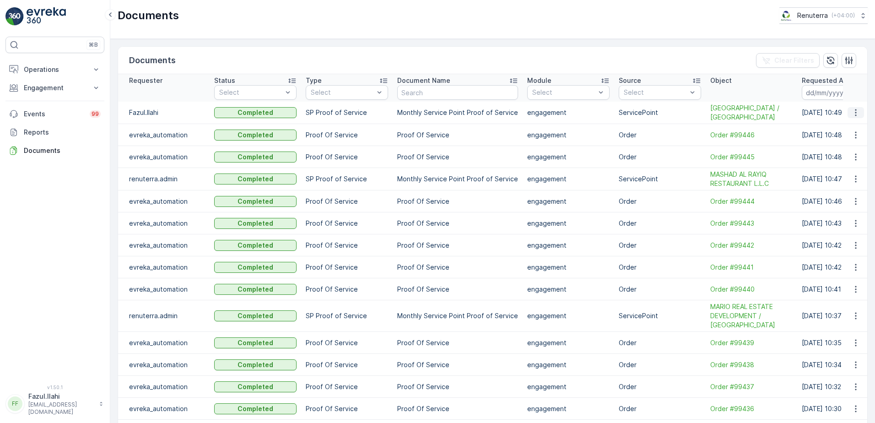
click at [854, 116] on icon "button" at bounding box center [854, 112] width 1 height 7
click at [850, 134] on span "See Details" at bounding box center [852, 130] width 35 height 9
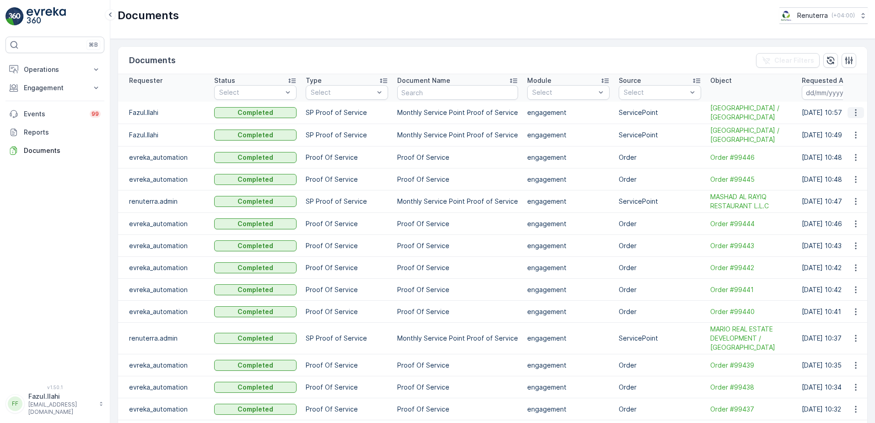
click at [851, 111] on icon "button" at bounding box center [855, 112] width 9 height 9
click at [841, 124] on span "See Details" at bounding box center [852, 126] width 35 height 9
